Goal: Transaction & Acquisition: Purchase product/service

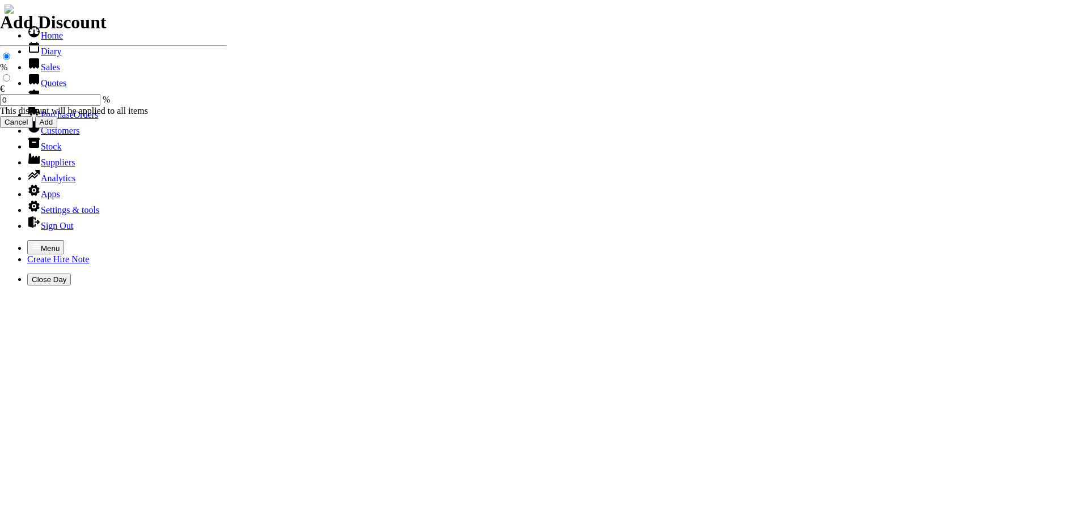
select select "HO"
click at [32, 242] on icon "button" at bounding box center [36, 246] width 9 height 9
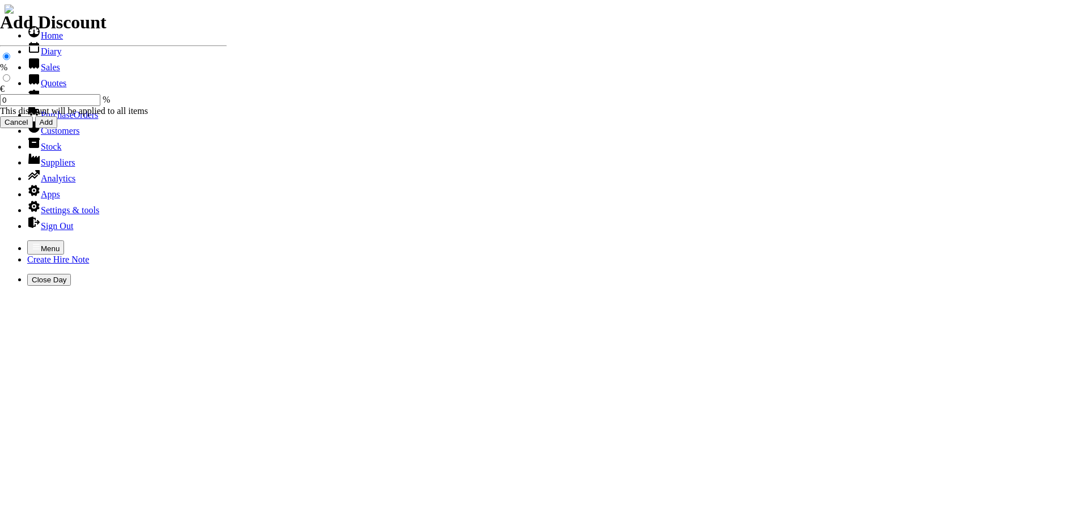
click at [44, 104] on link "Hire Notes" at bounding box center [53, 99] width 53 height 10
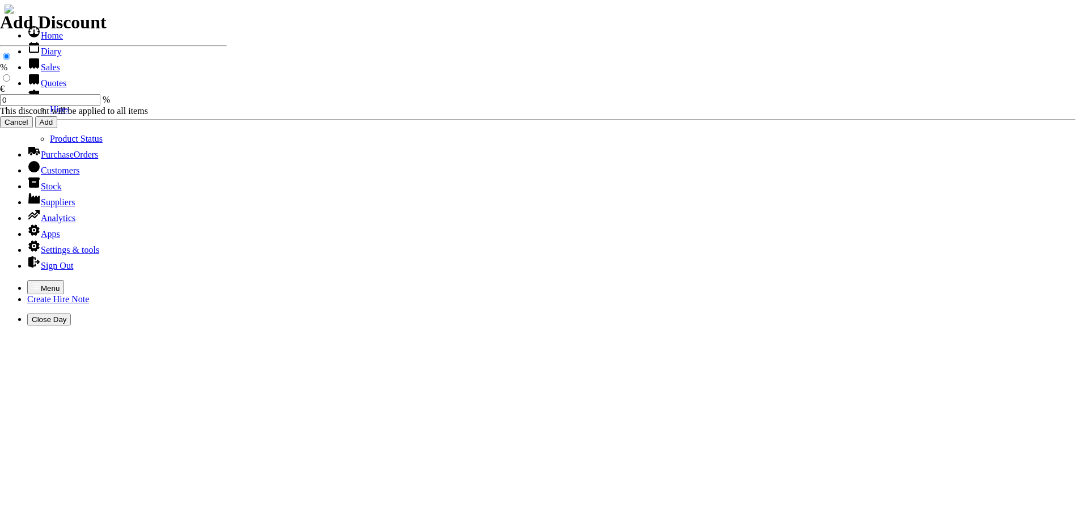
click at [50, 114] on li "Hires" at bounding box center [562, 109] width 1025 height 10
click at [50, 114] on link "Hires" at bounding box center [60, 109] width 20 height 10
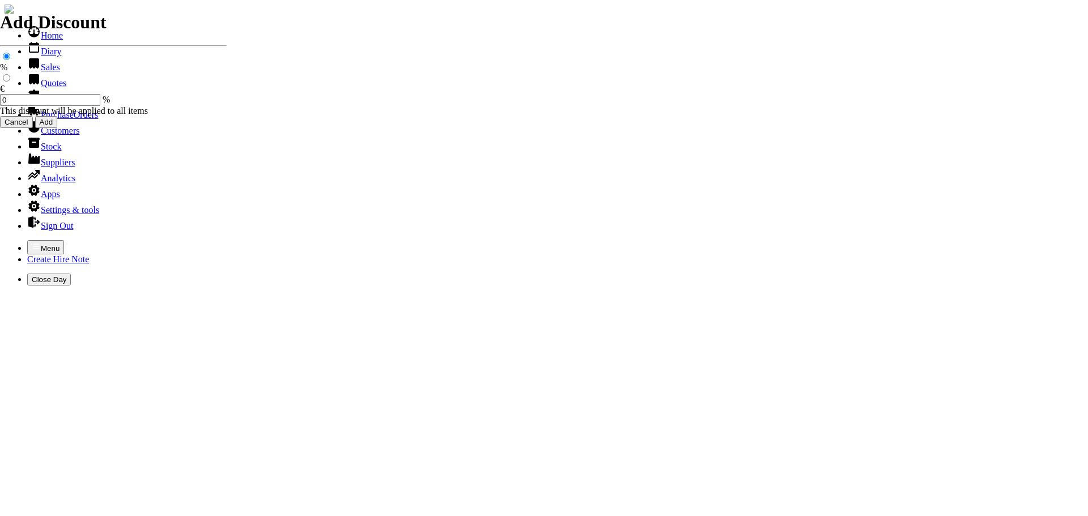
type input "OWEN"
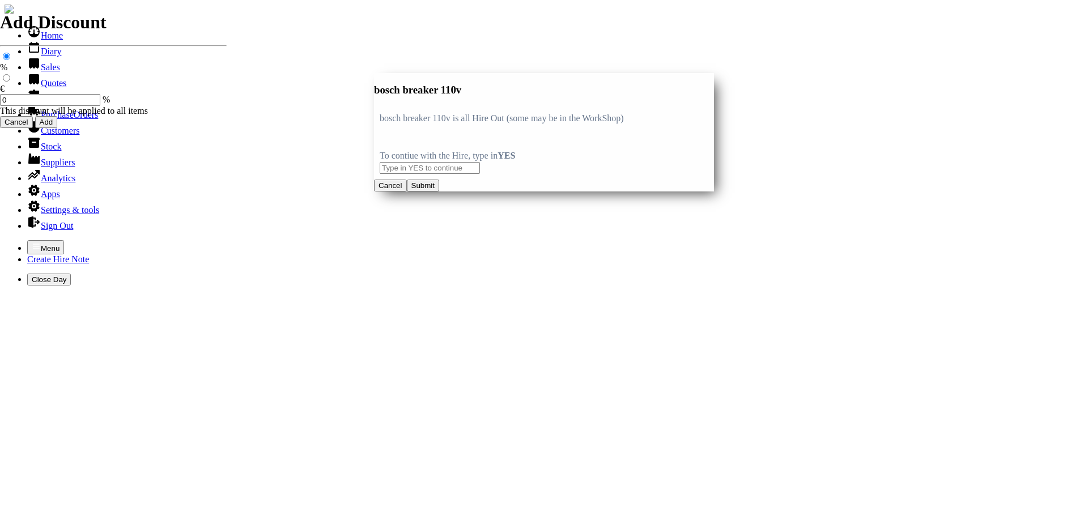
type input "bosch breaker 110v"
click at [403, 163] on input "text" at bounding box center [430, 168] width 100 height 12
click at [439, 192] on button "Submit" at bounding box center [423, 186] width 32 height 12
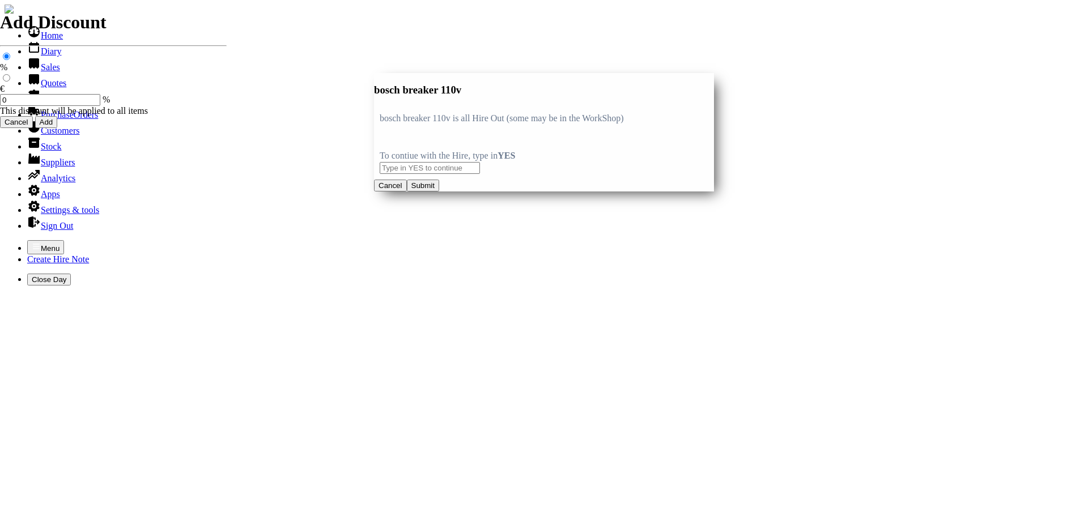
type input "bosch breaker 110v"
click at [402, 166] on input "text" at bounding box center [430, 168] width 100 height 12
type input "YES"
click at [439, 192] on button "Submit" at bounding box center [423, 186] width 32 height 12
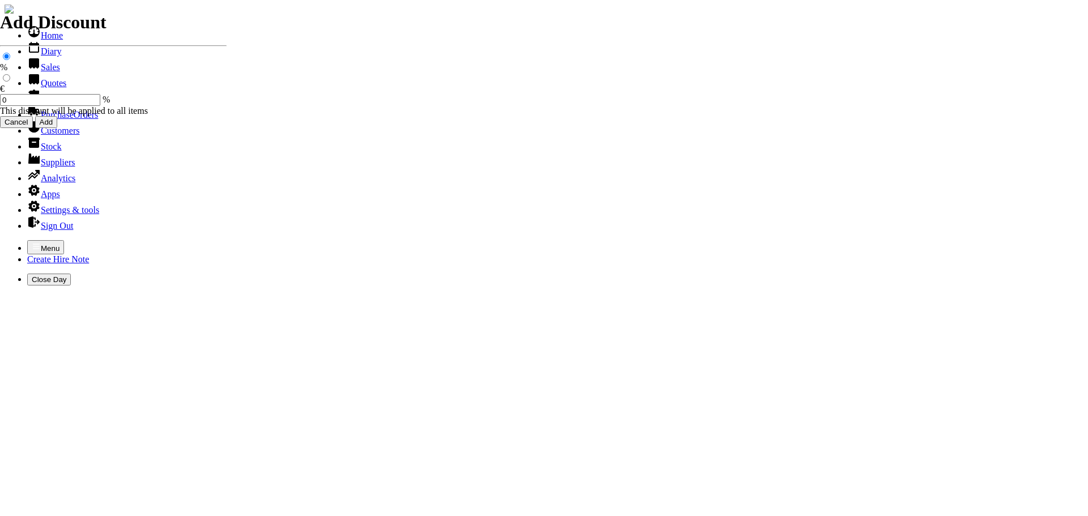
type input "50.00"
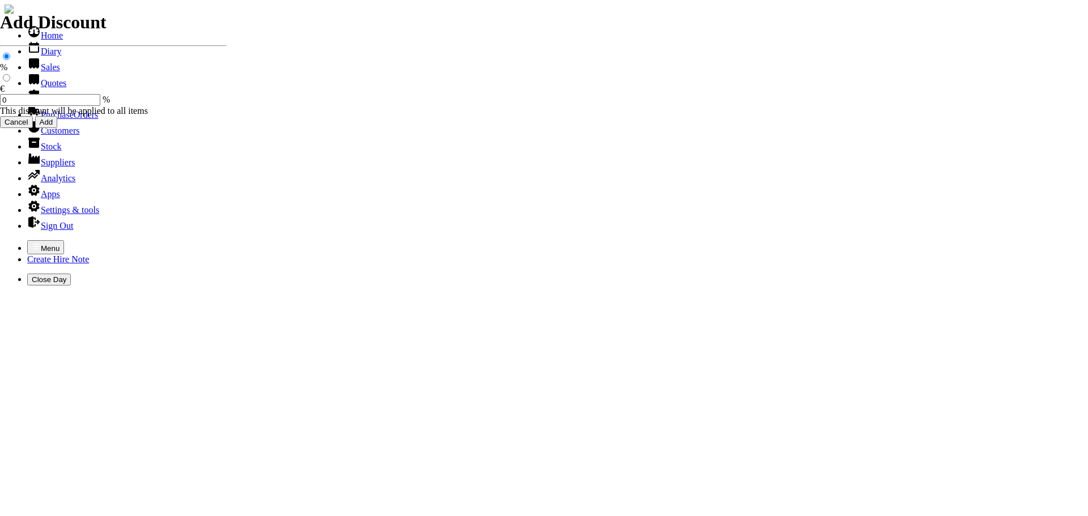
type input "[DATE]"
type input "440000738"
type input "jimmytreacy7@gmail.com"
type input "Owen Tracey"
